Goal: Information Seeking & Learning: Learn about a topic

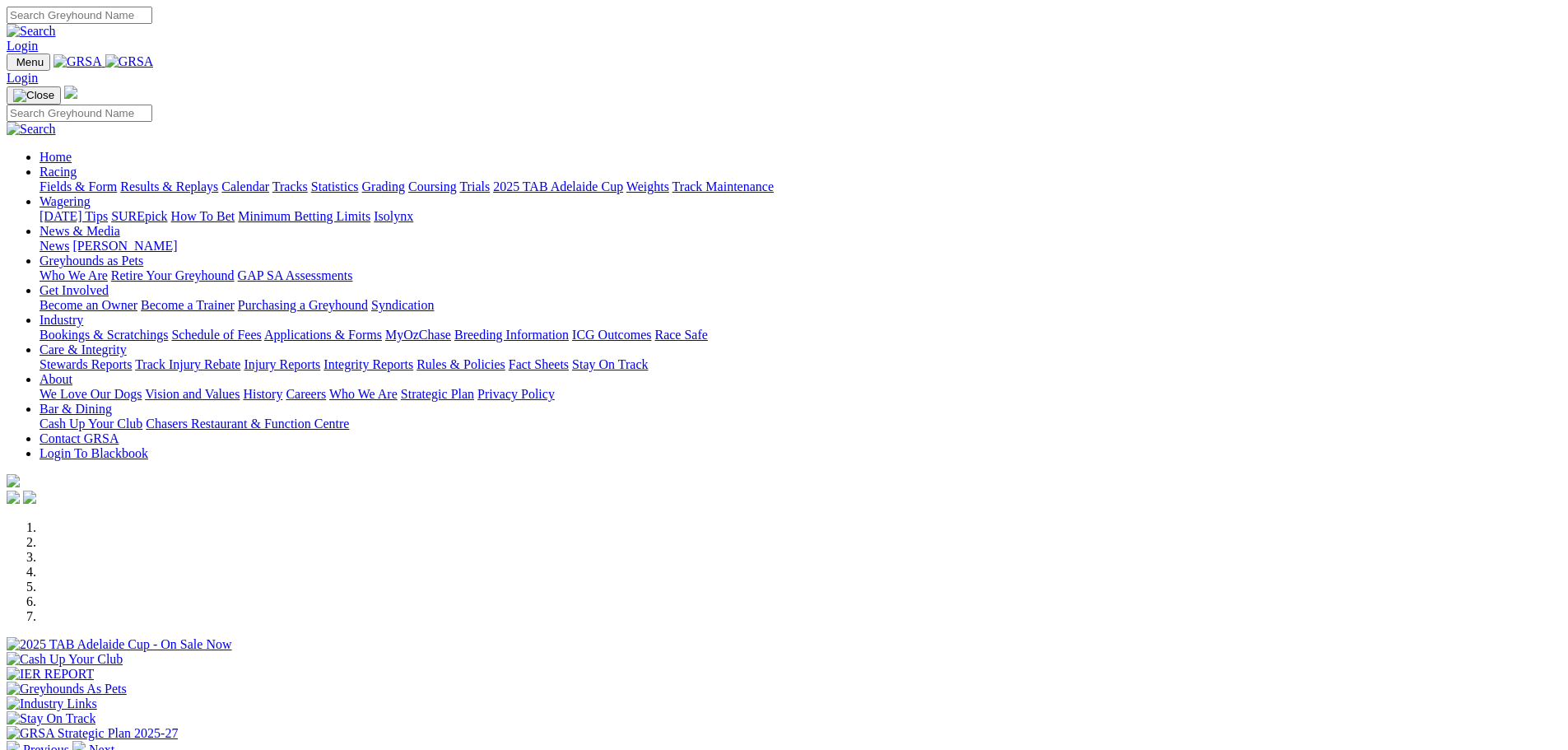
click at [218, 179] on link "Results & Replays" at bounding box center [169, 186] width 98 height 14
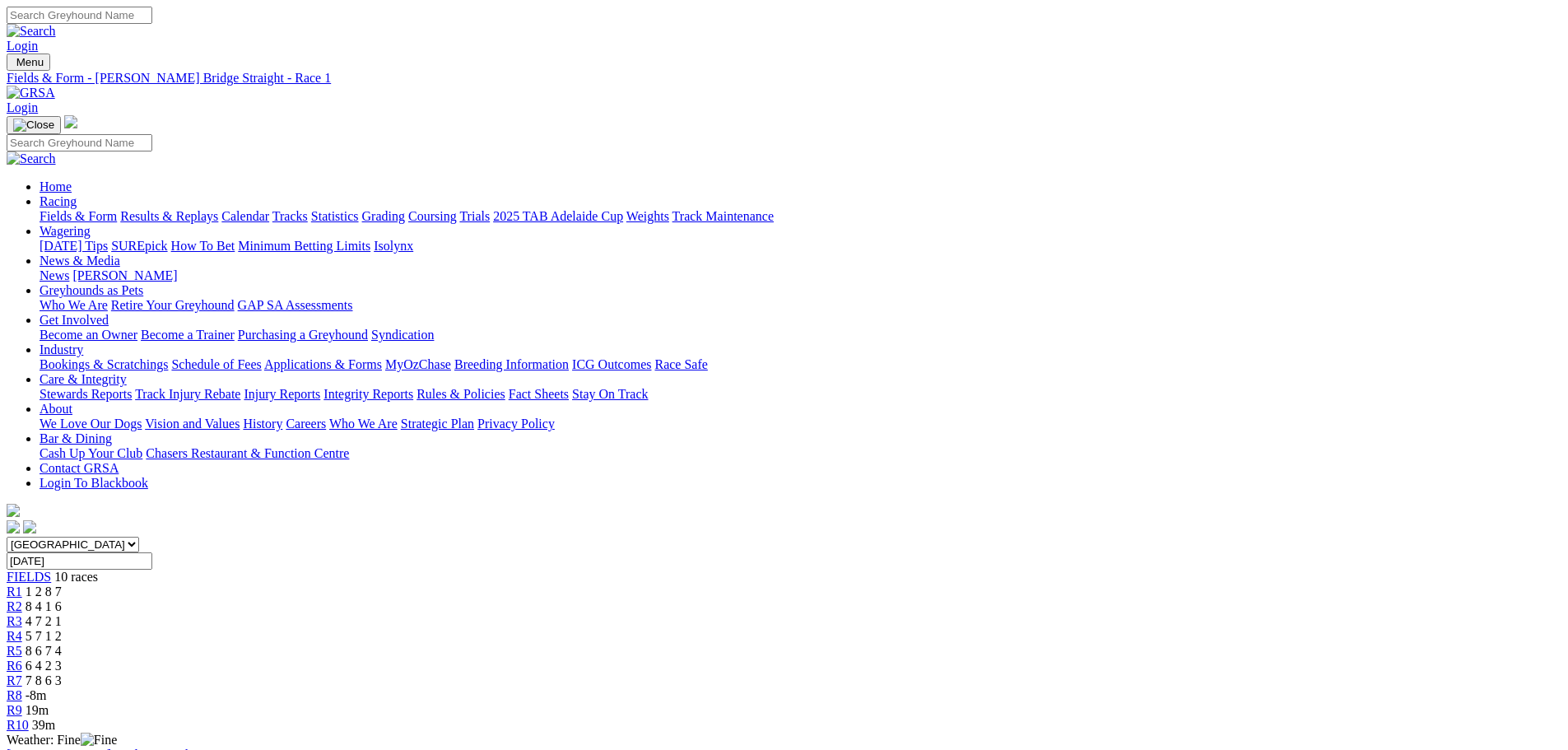
click at [23, 599] on link "R2" at bounding box center [15, 606] width 16 height 14
click at [62, 614] on span "4 7 2 1" at bounding box center [43, 621] width 37 height 14
click at [23, 629] on span "R4" at bounding box center [15, 636] width 16 height 14
click at [62, 644] on span "8 6 7 4" at bounding box center [43, 651] width 37 height 14
click at [62, 659] on span "6 4 2 3" at bounding box center [43, 666] width 37 height 14
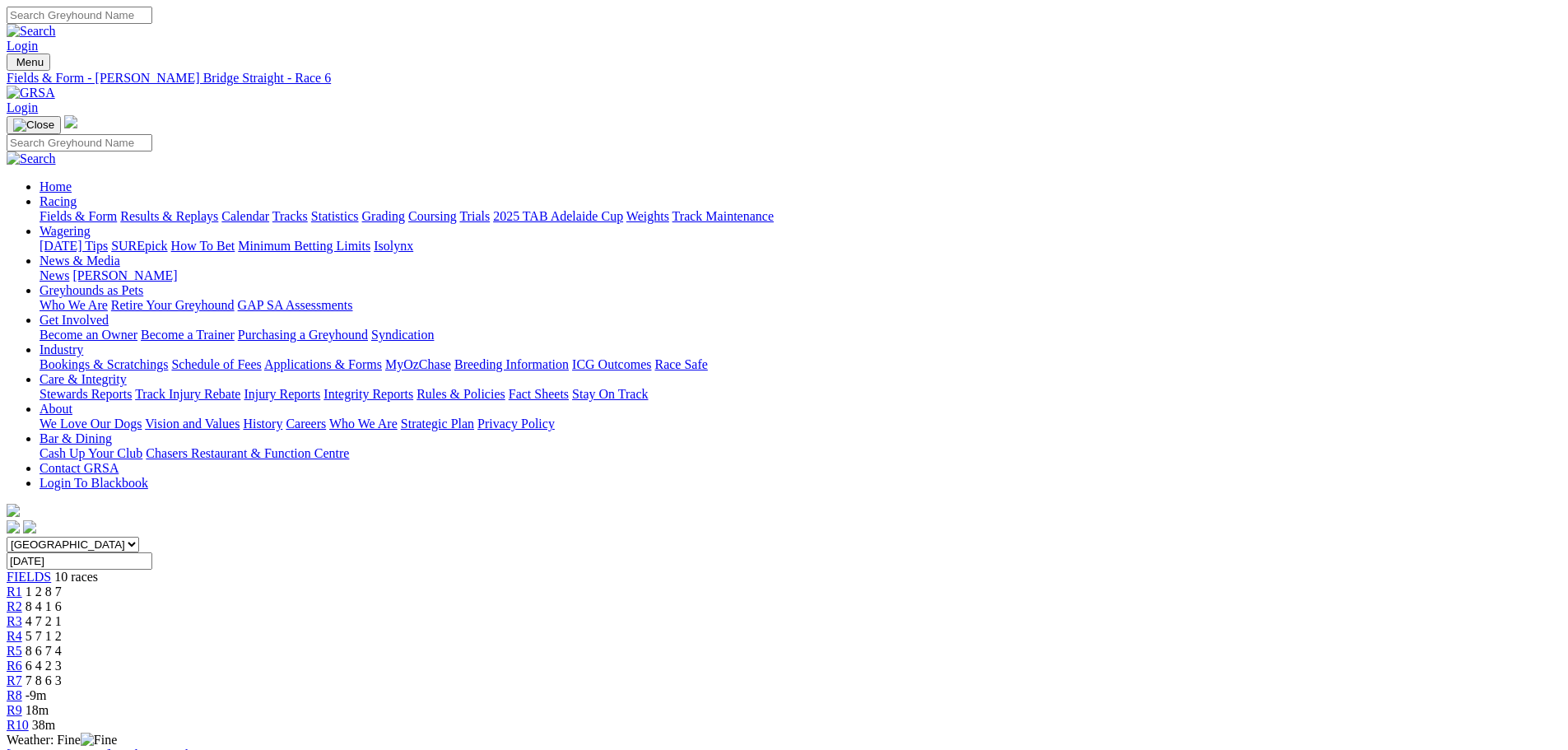
click at [62, 673] on span "7 8 6 3" at bounding box center [43, 680] width 37 height 14
click at [117, 209] on link "Fields & Form" at bounding box center [77, 216] width 77 height 14
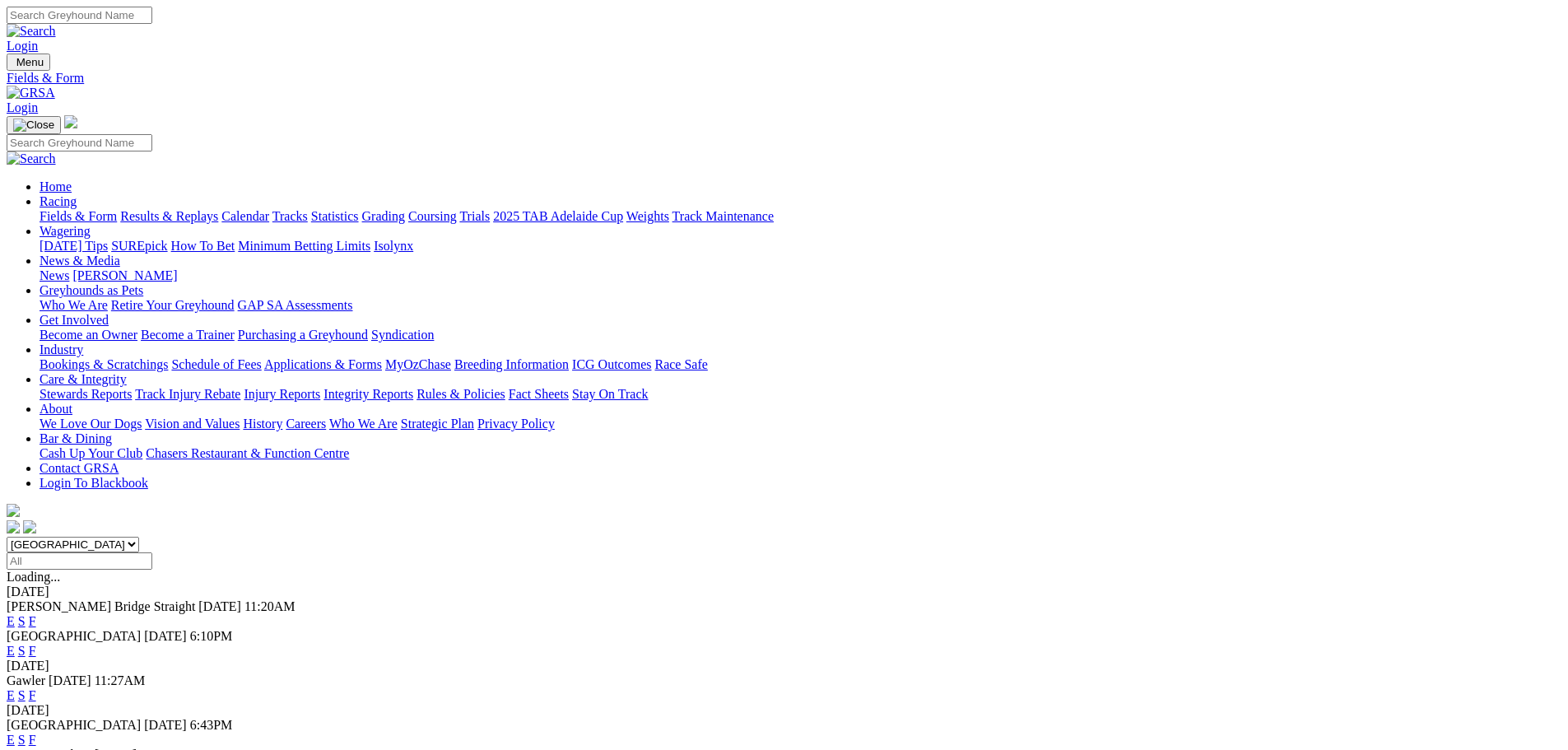
click at [37, 688] on link "F" at bounding box center [32, 695] width 8 height 14
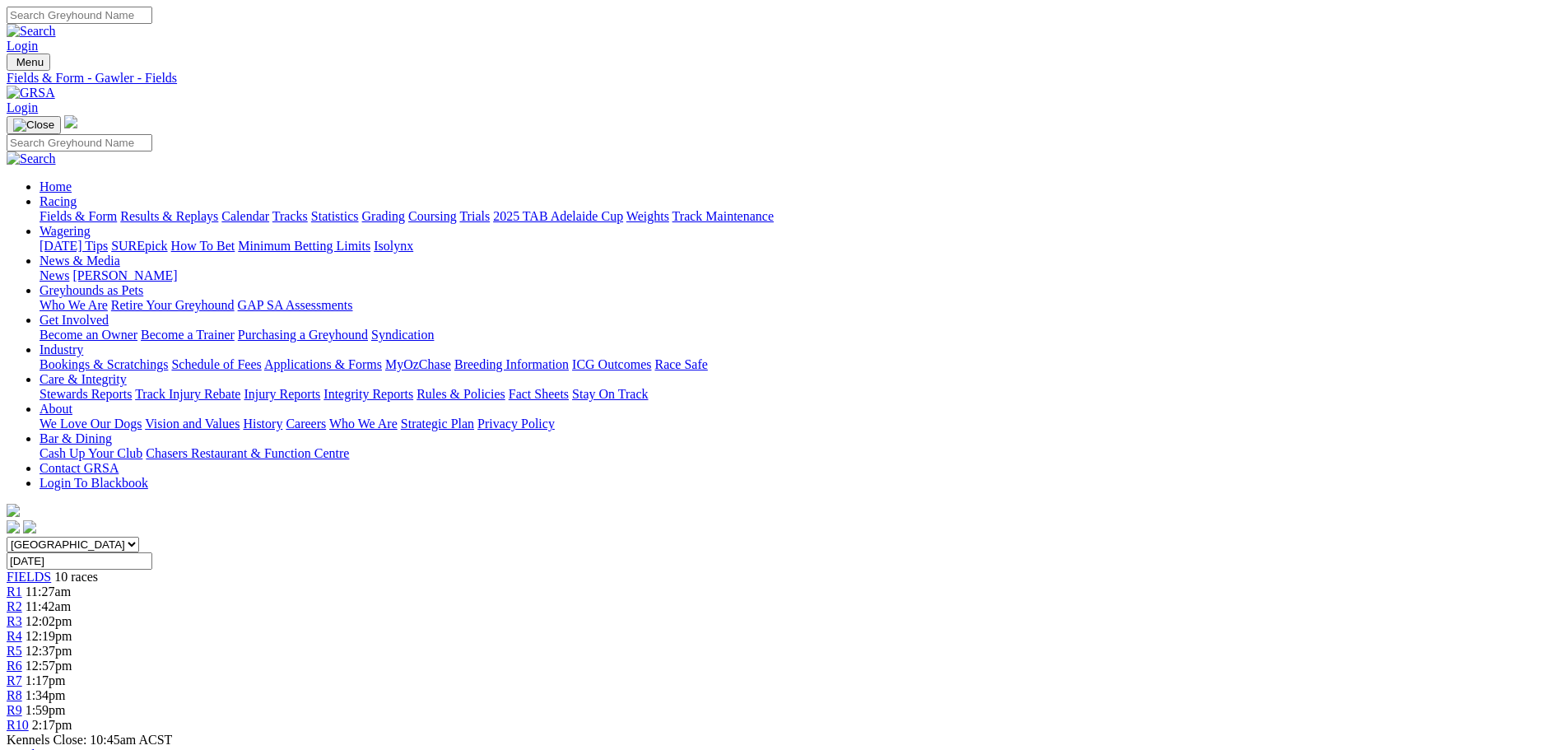
click at [117, 209] on link "Fields & Form" at bounding box center [77, 216] width 77 height 14
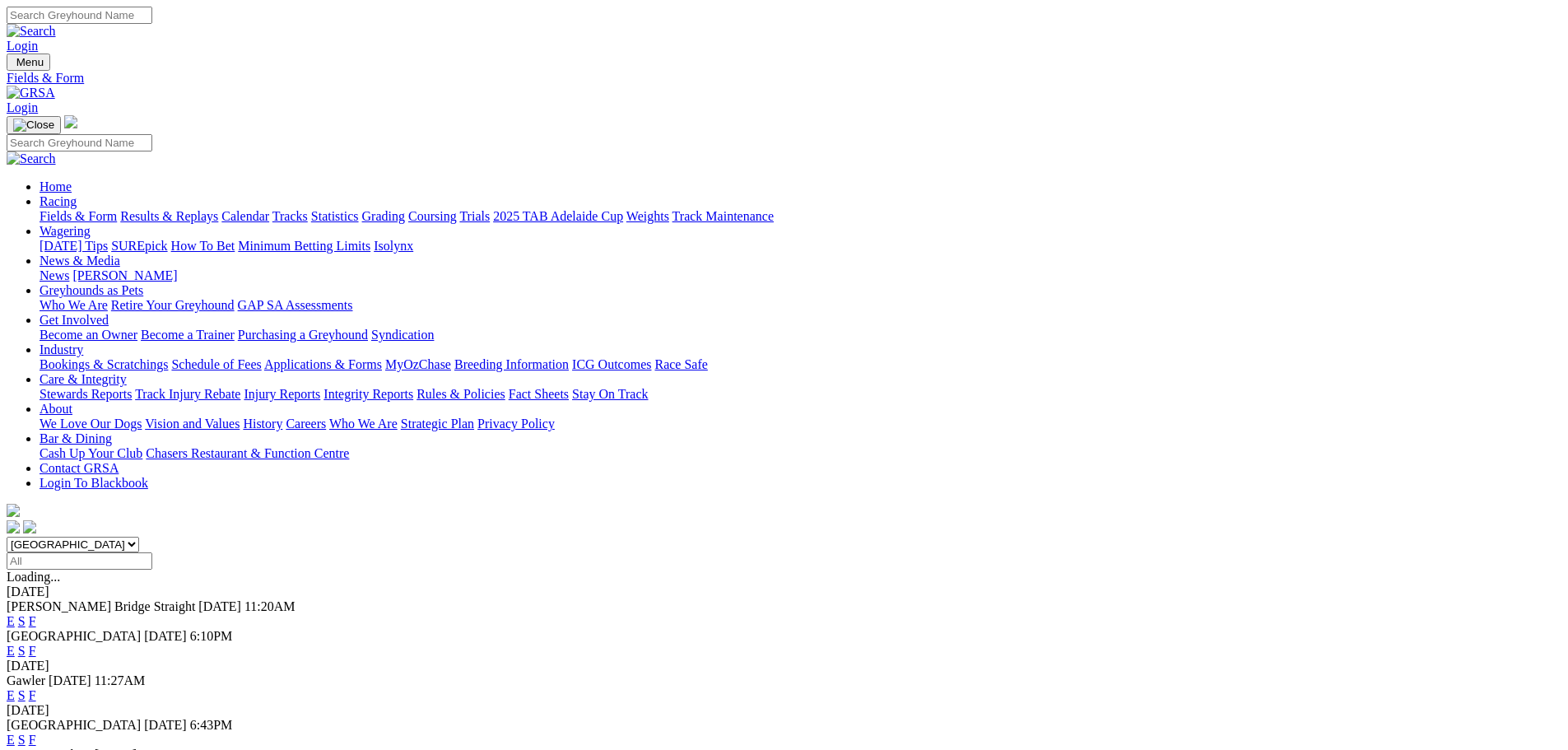
click at [37, 644] on link "F" at bounding box center [32, 651] width 8 height 14
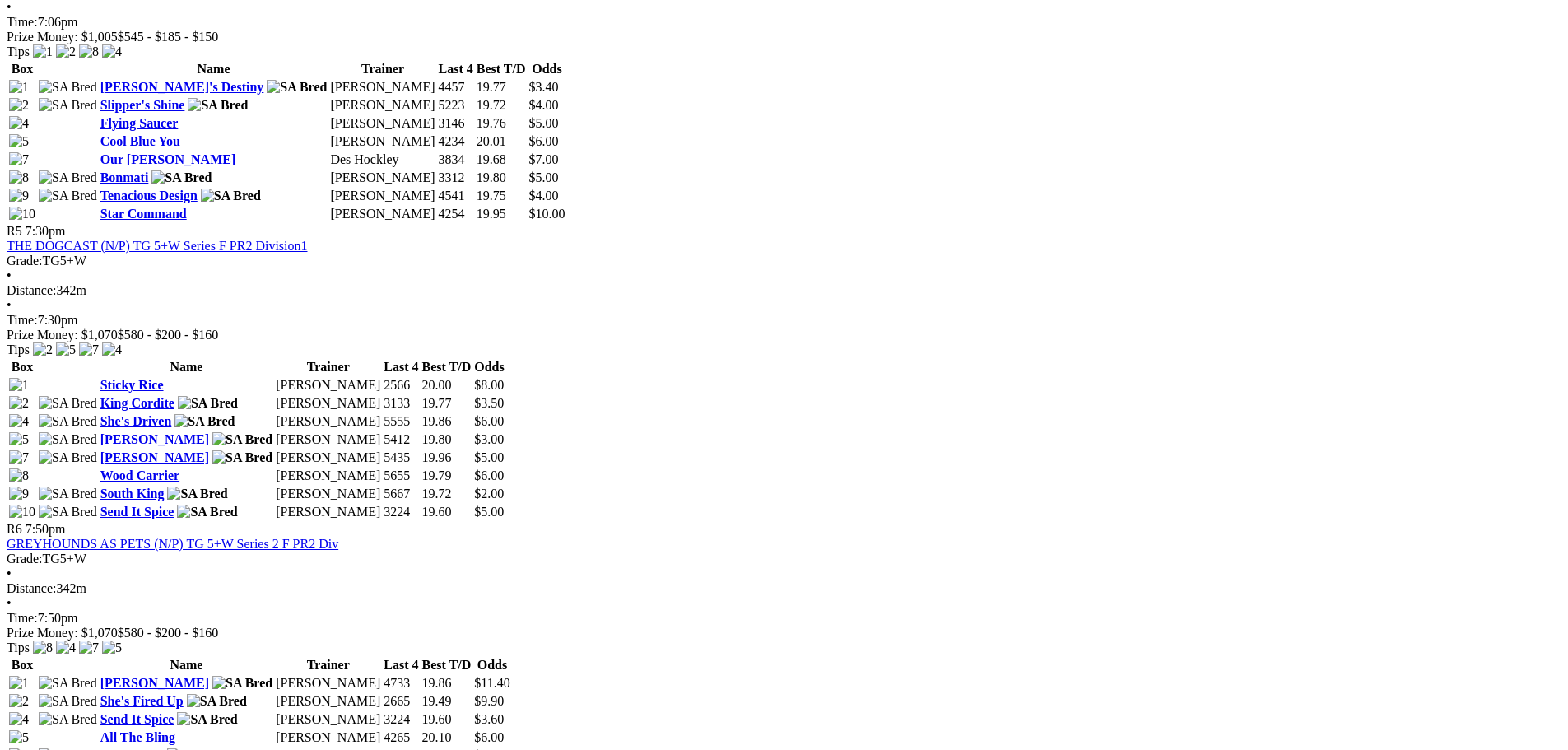
scroll to position [1812, 0]
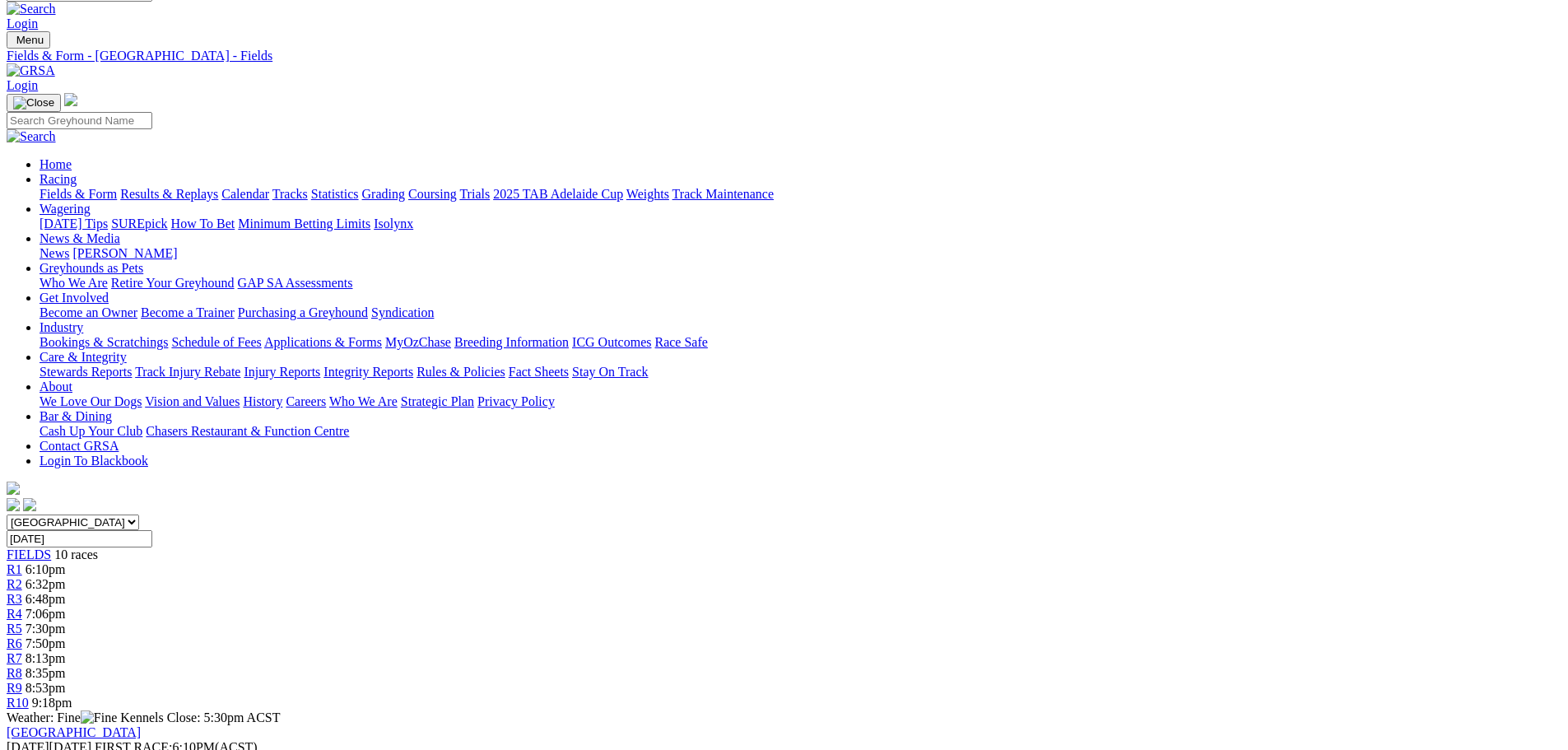
scroll to position [0, 0]
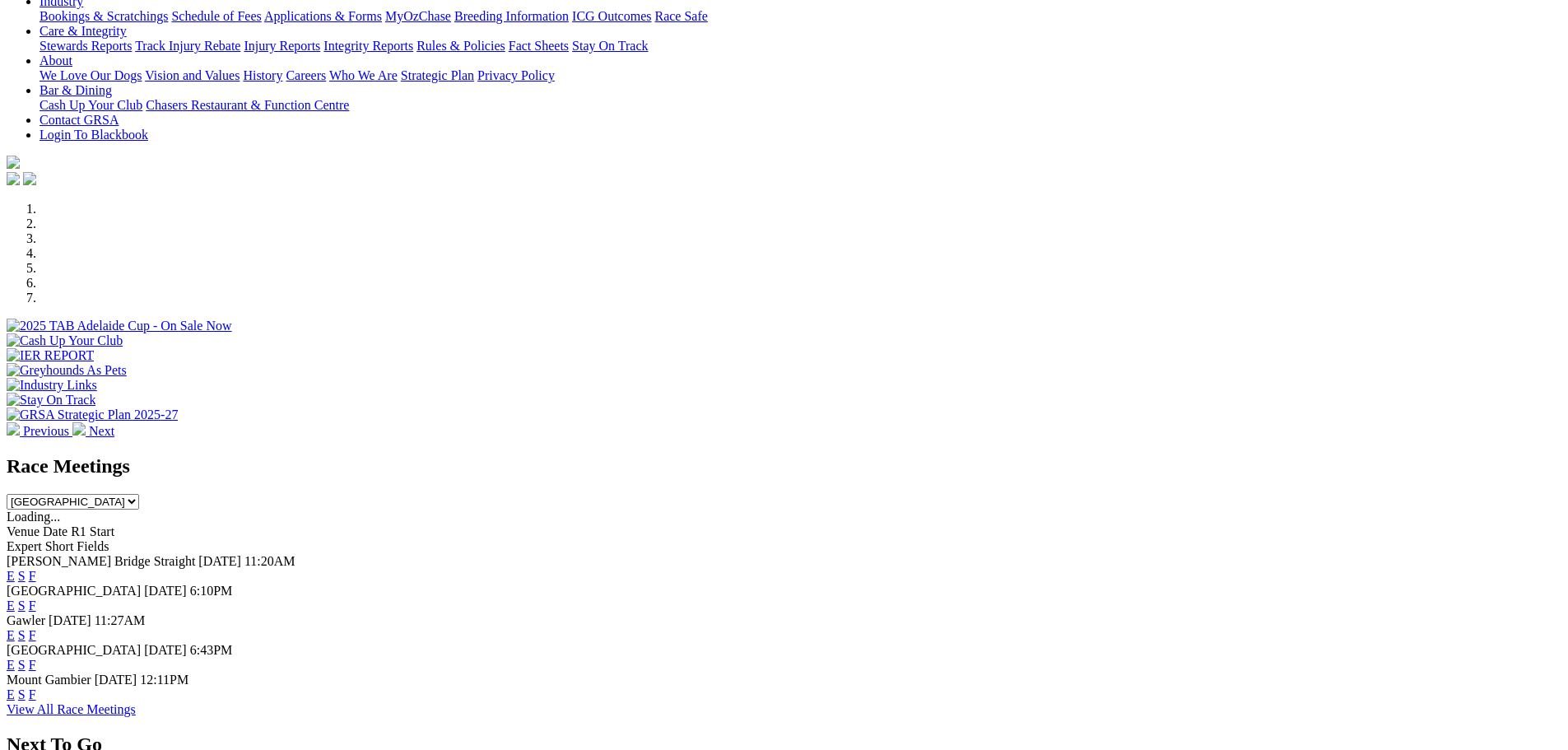
scroll to position [330, 0]
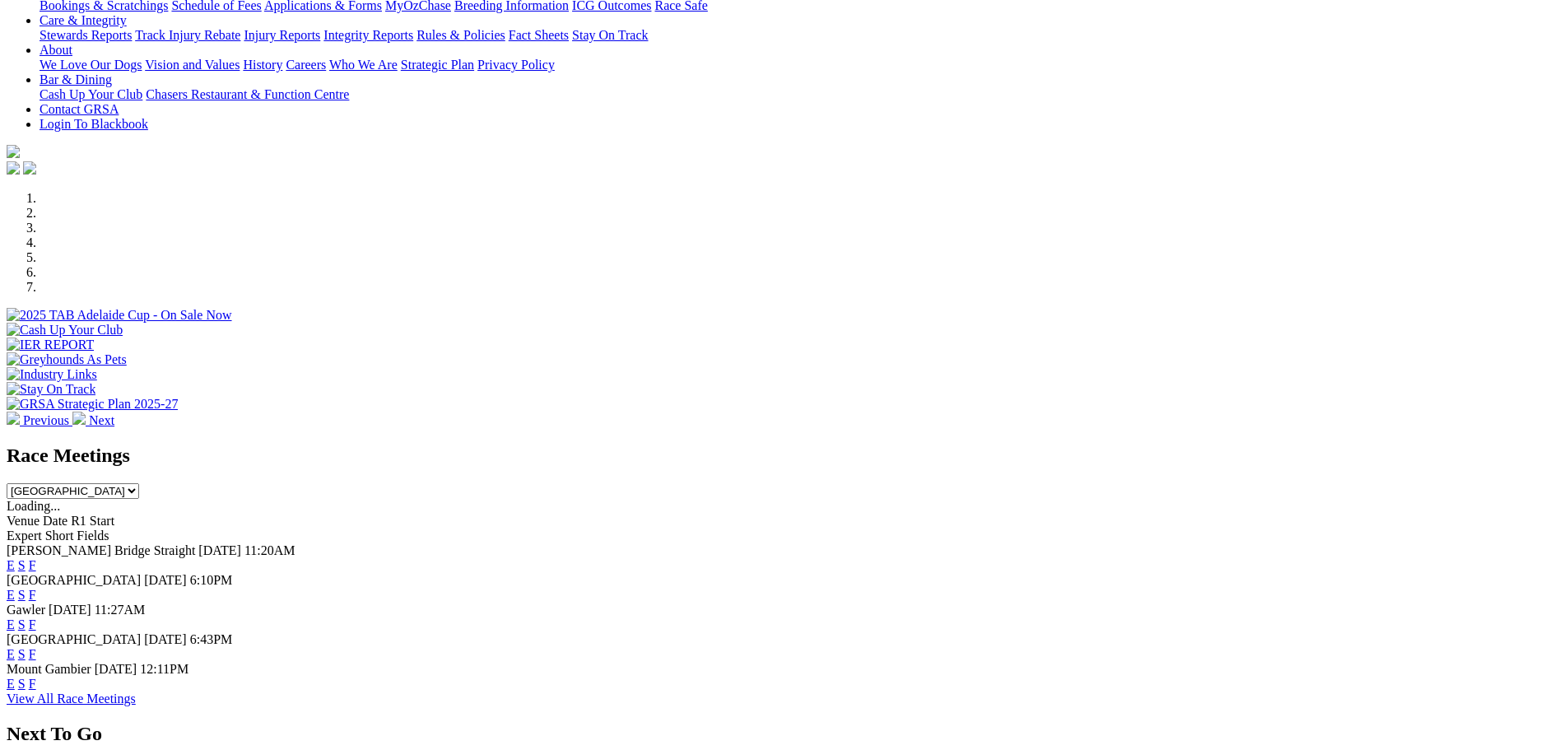
click at [37, 559] on link "F" at bounding box center [32, 566] width 8 height 14
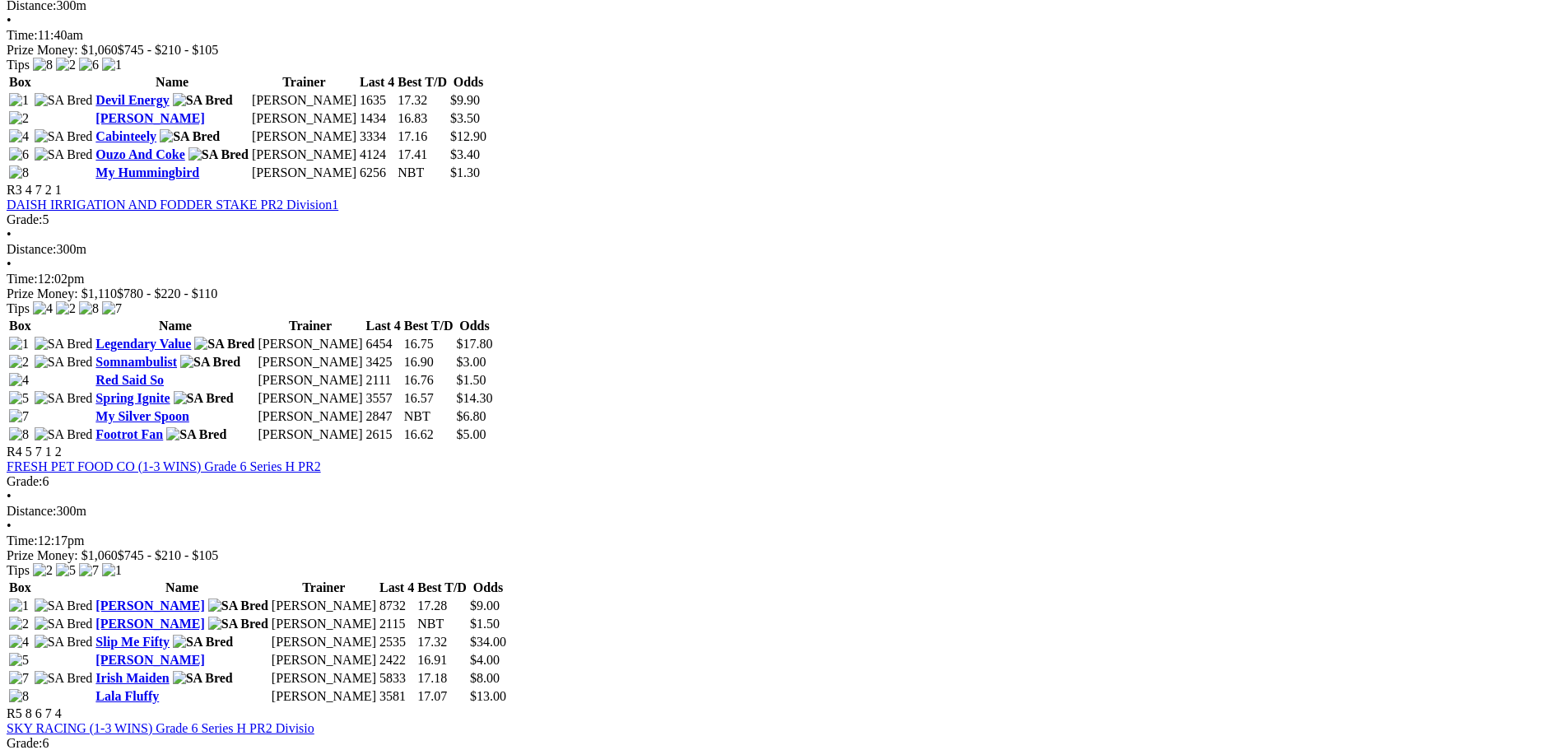
scroll to position [1235, 0]
